Goal: Entertainment & Leisure: Browse casually

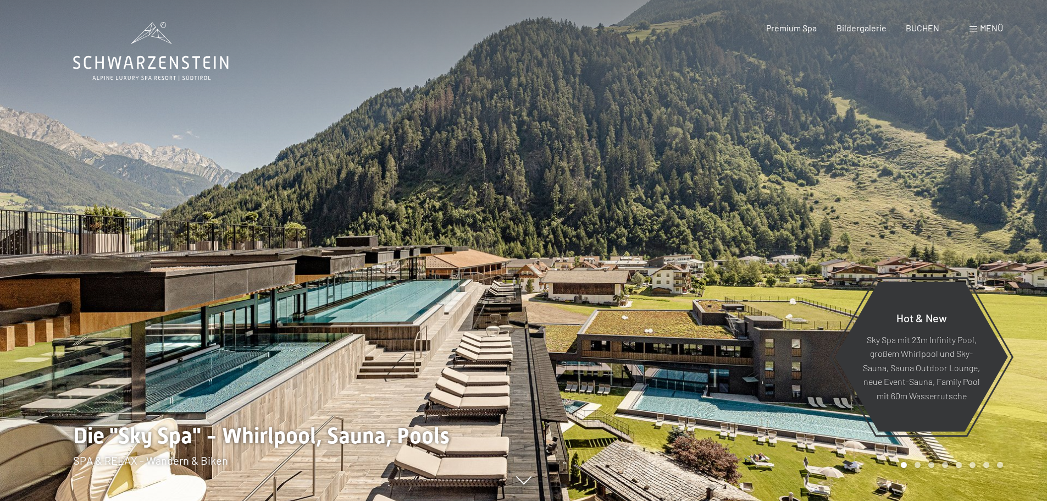
click at [974, 30] on span at bounding box center [973, 28] width 8 height 5
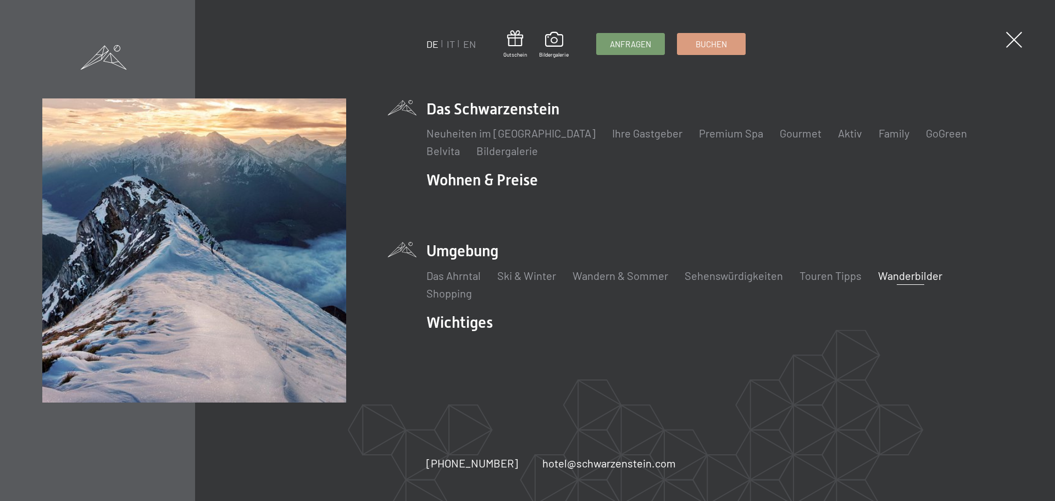
click at [882, 274] on link "Wanderbilder" at bounding box center [910, 275] width 64 height 13
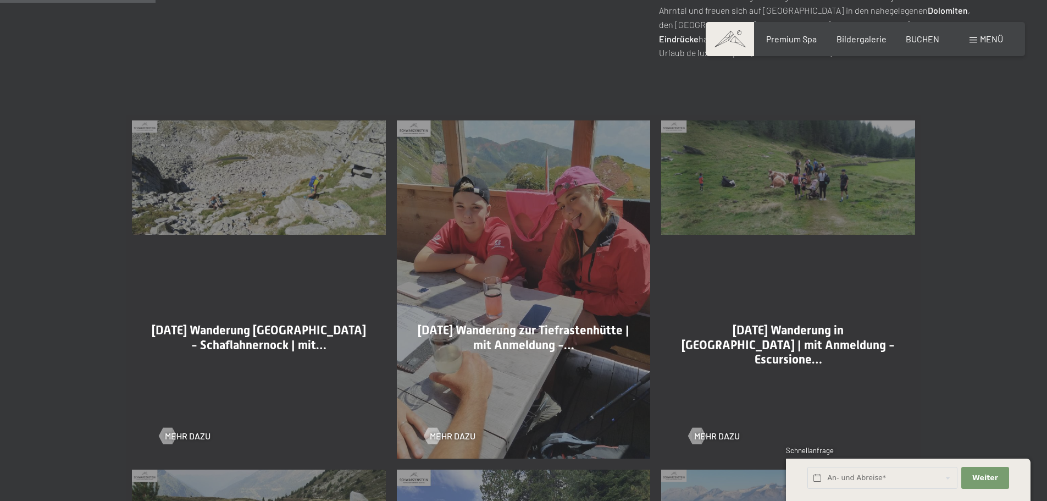
scroll to position [550, 0]
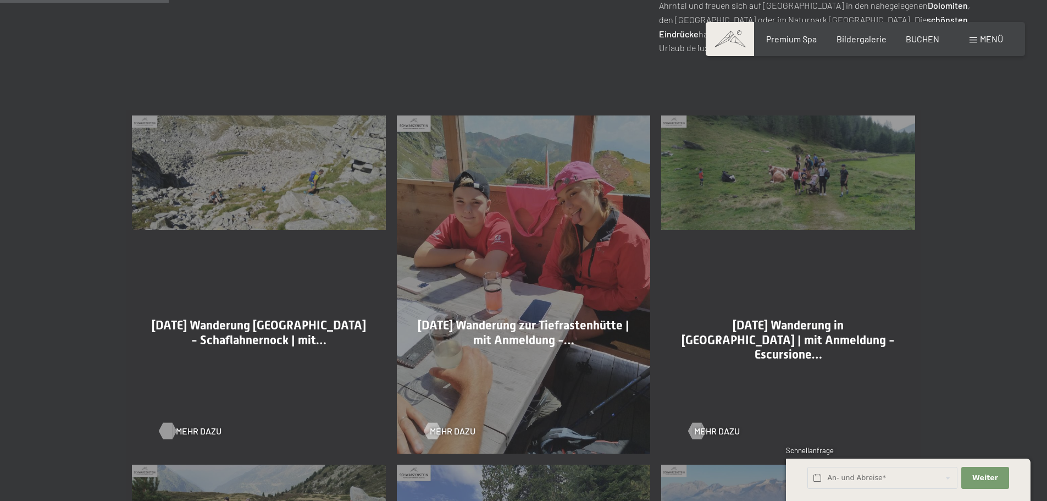
click at [163, 432] on div at bounding box center [167, 431] width 9 height 16
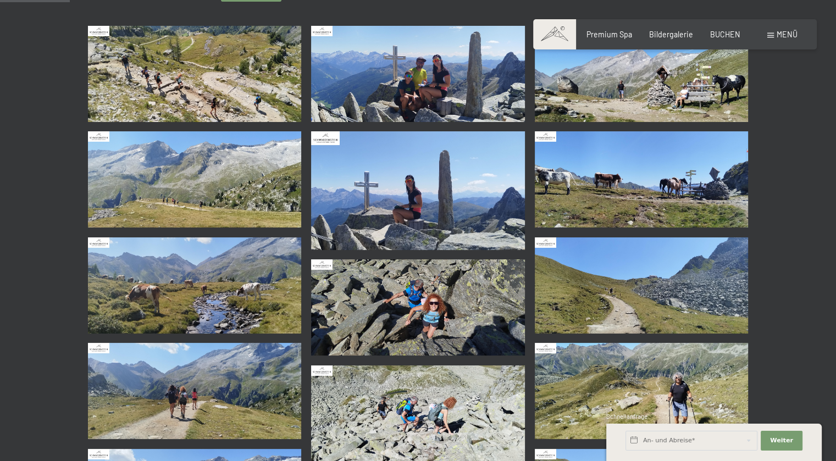
scroll to position [55, 0]
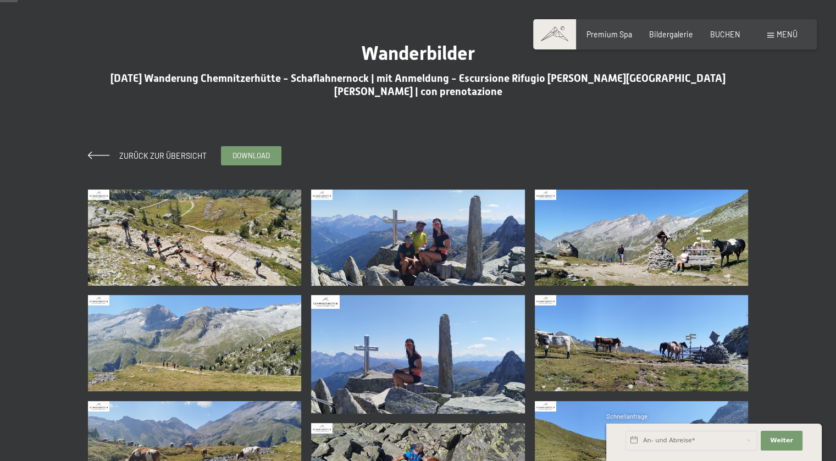
click at [466, 223] on img at bounding box center [418, 238] width 214 height 96
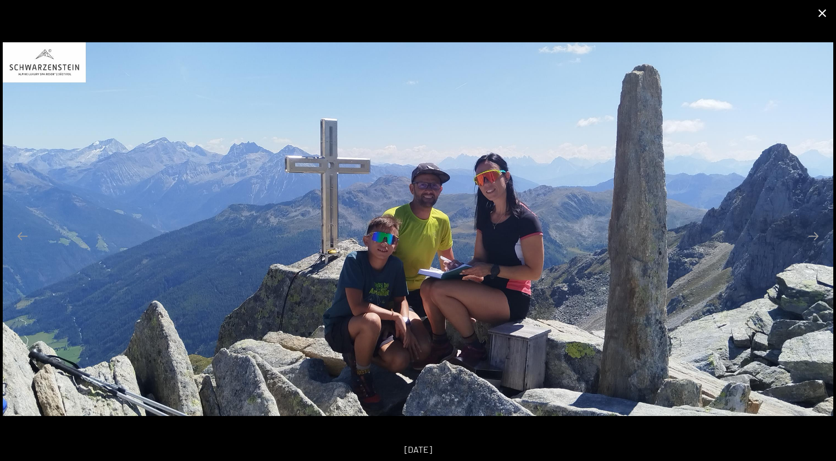
click at [819, 17] on button "Close gallery" at bounding box center [821, 13] width 27 height 26
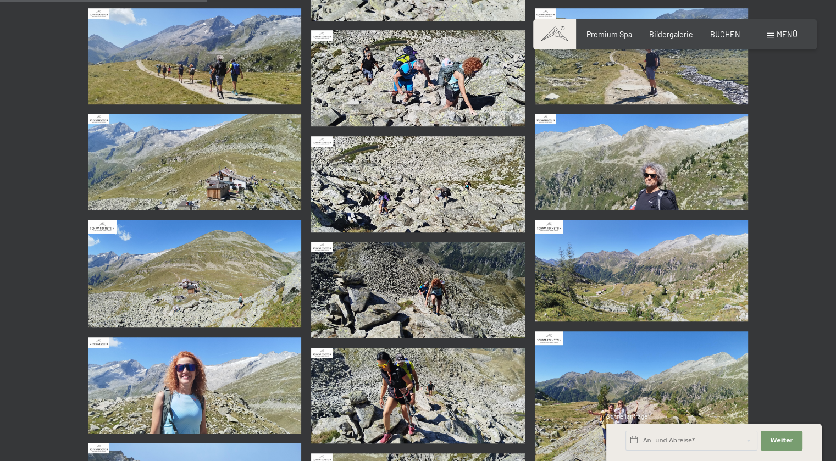
scroll to position [330, 0]
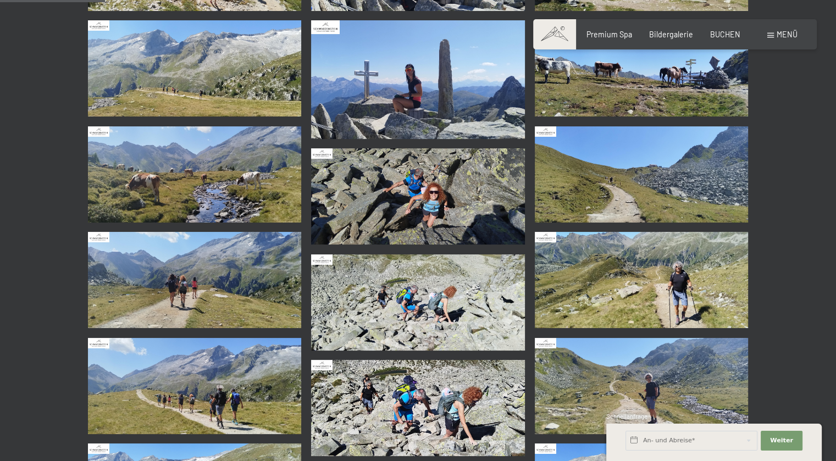
click at [462, 207] on img at bounding box center [418, 196] width 214 height 96
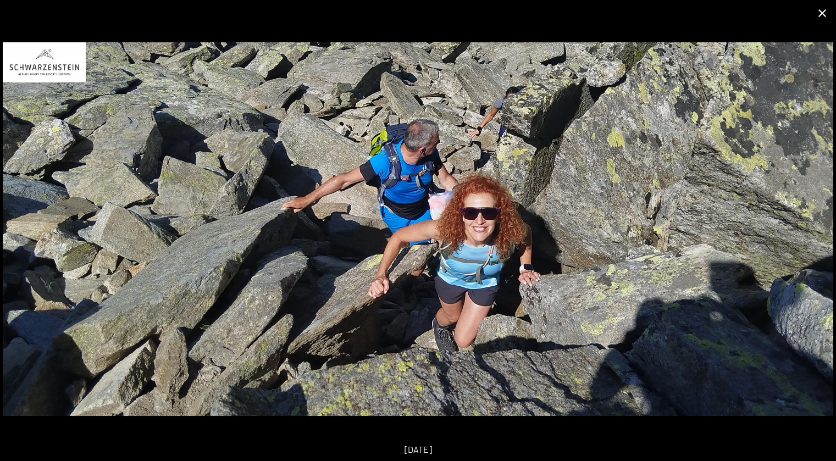
click at [821, 13] on button "Close gallery" at bounding box center [821, 13] width 27 height 26
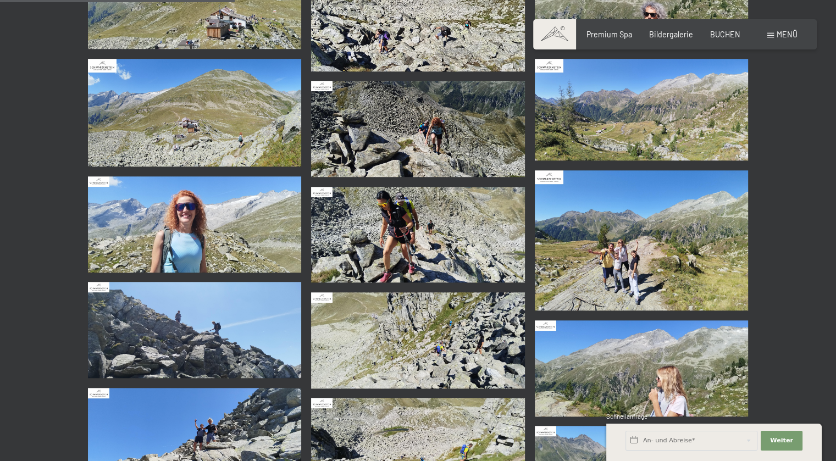
scroll to position [824, 0]
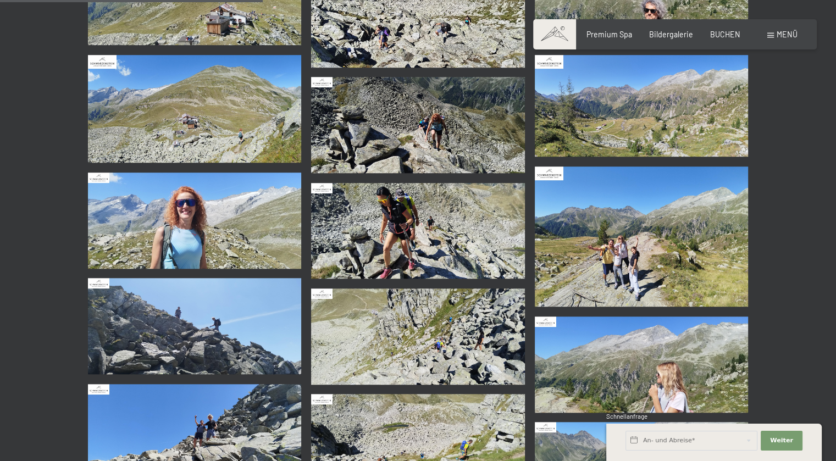
click at [266, 221] on img at bounding box center [195, 221] width 214 height 96
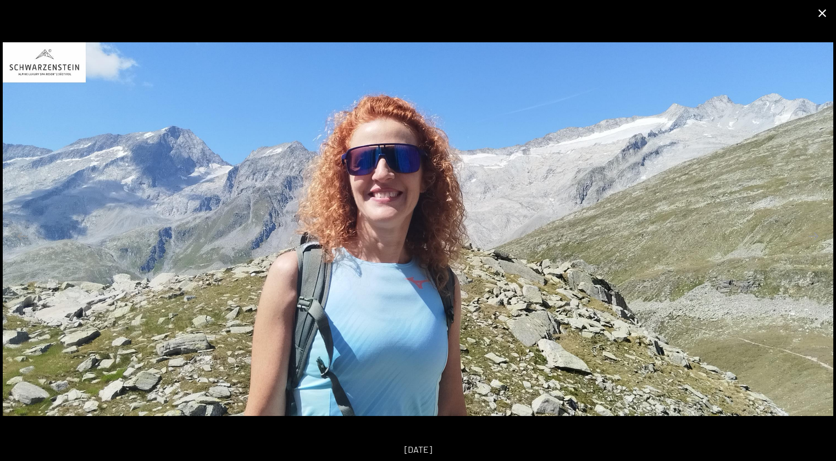
click at [824, 8] on button "Close gallery" at bounding box center [821, 13] width 27 height 26
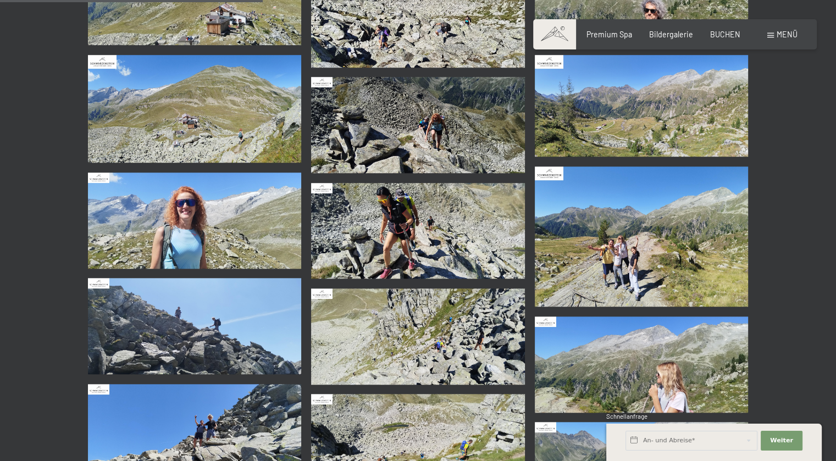
click at [460, 228] on img at bounding box center [418, 231] width 214 height 96
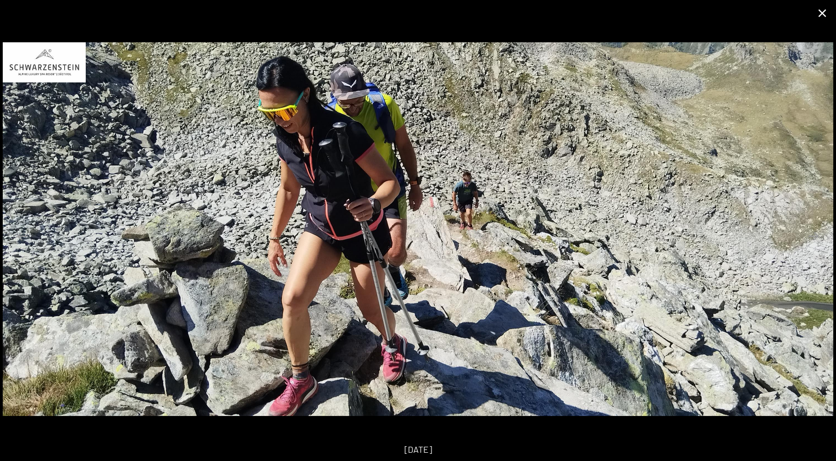
click at [827, 16] on button "Close gallery" at bounding box center [821, 13] width 27 height 26
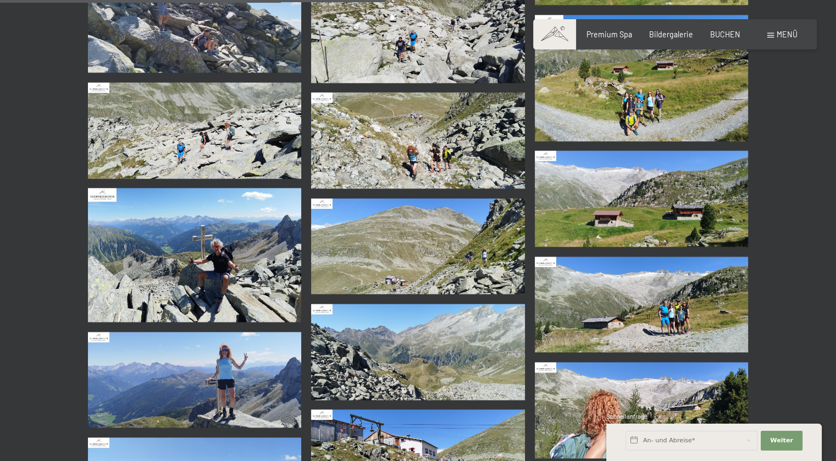
scroll to position [1209, 0]
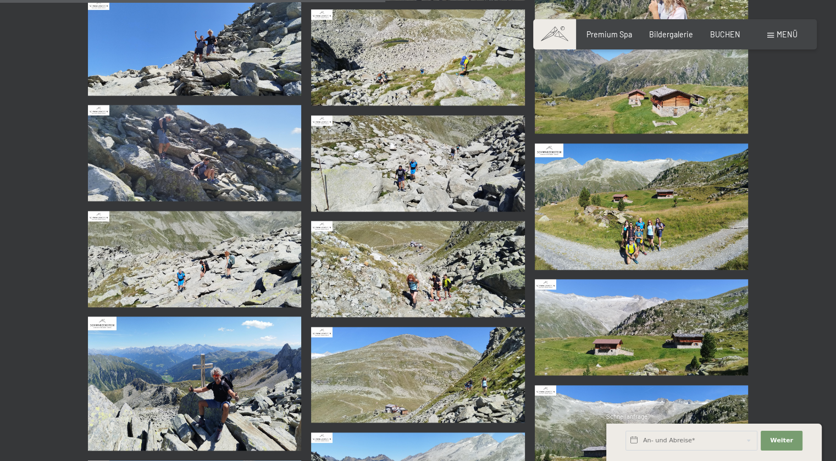
click at [699, 226] on img at bounding box center [642, 206] width 214 height 126
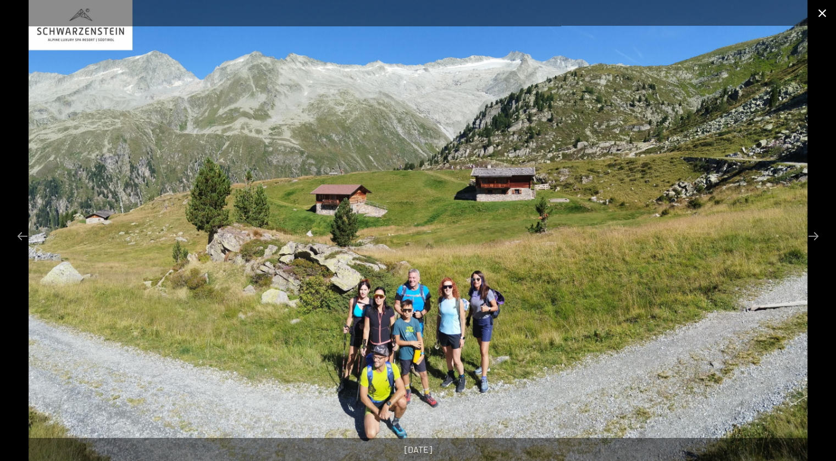
click at [822, 12] on button "Close gallery" at bounding box center [821, 13] width 27 height 26
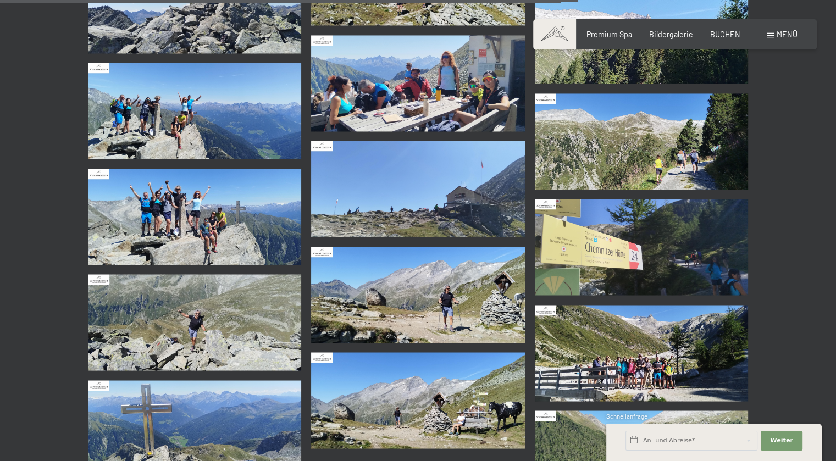
scroll to position [1814, 0]
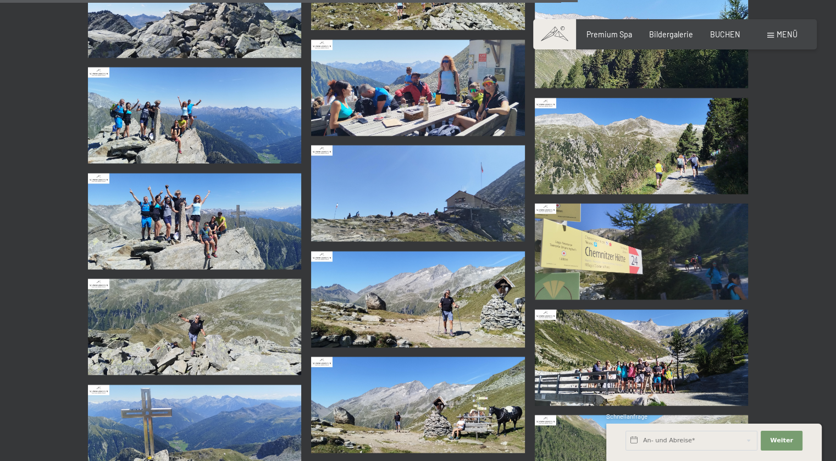
click at [224, 194] on img at bounding box center [195, 221] width 214 height 96
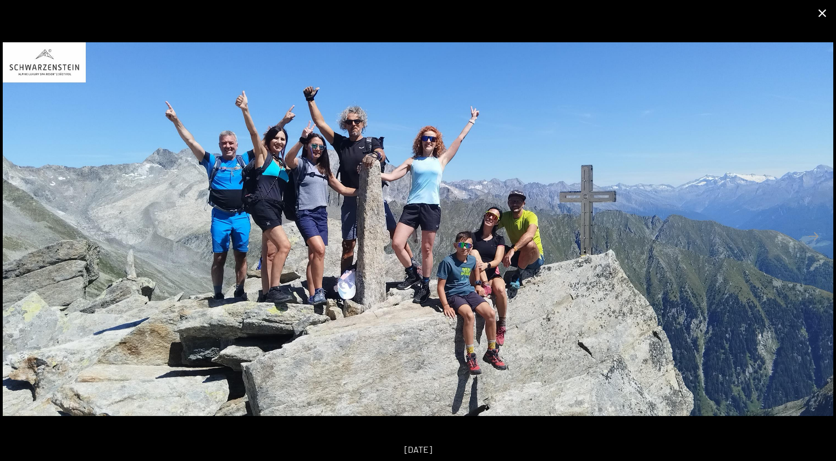
click at [817, 17] on button "Close gallery" at bounding box center [821, 13] width 27 height 26
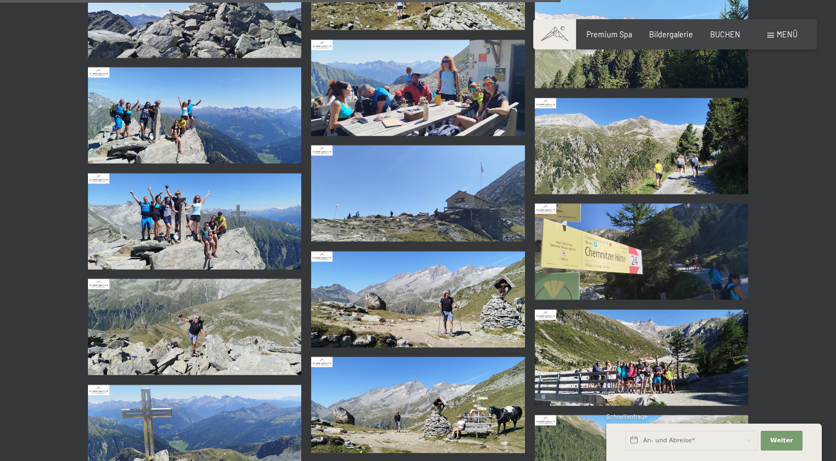
scroll to position [1594, 0]
